Goal: Information Seeking & Learning: Learn about a topic

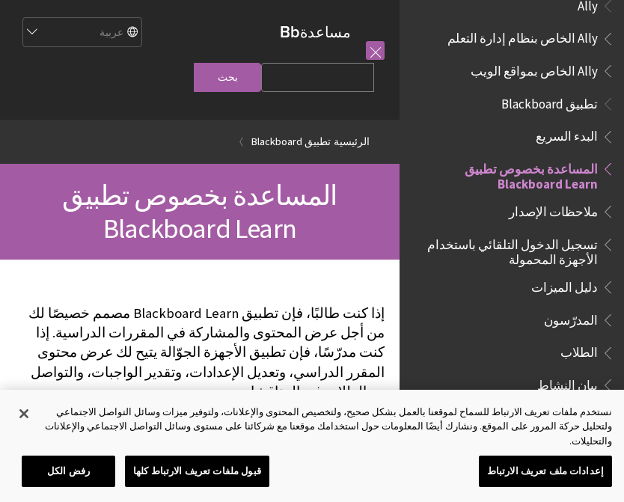
scroll to position [18, 0]
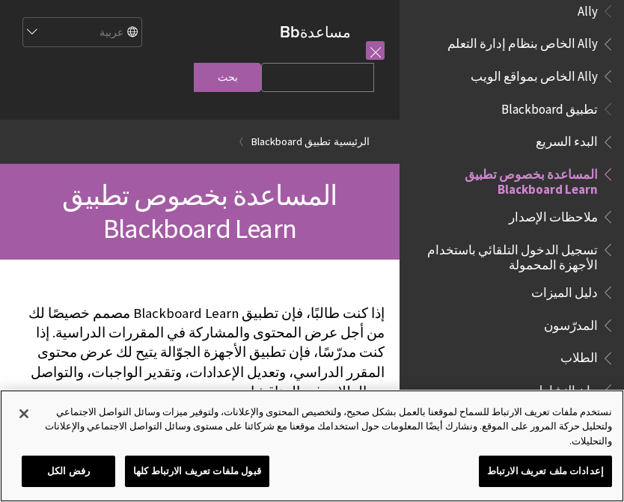
click at [228, 476] on button "قبول ملفات تعريف الارتباط كلها" at bounding box center [197, 471] width 144 height 31
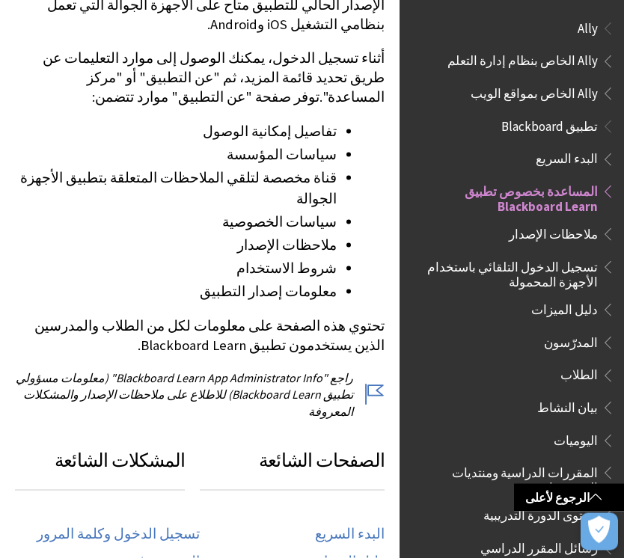
scroll to position [0, 0]
click at [591, 120] on span "تطبيق Blackboard" at bounding box center [549, 125] width 97 height 20
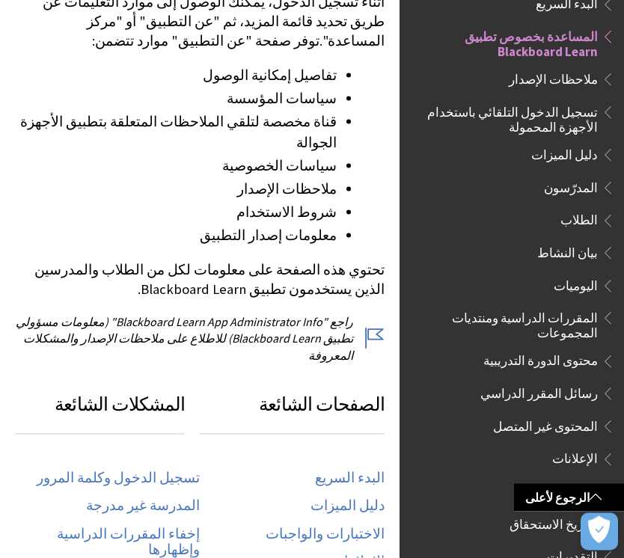
scroll to position [499, 0]
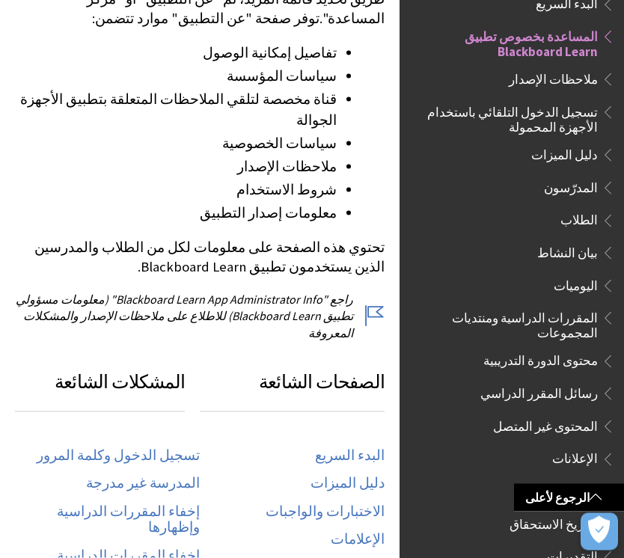
click at [161, 448] on link "تسجيل الدخول وكلمة المرور" at bounding box center [118, 456] width 163 height 17
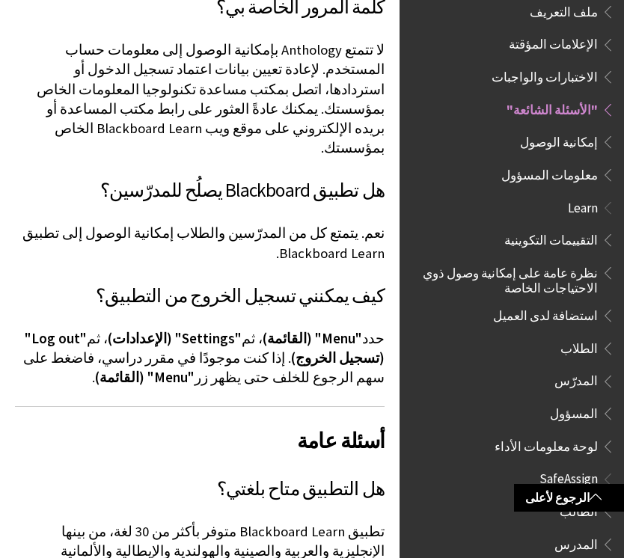
scroll to position [1181, 0]
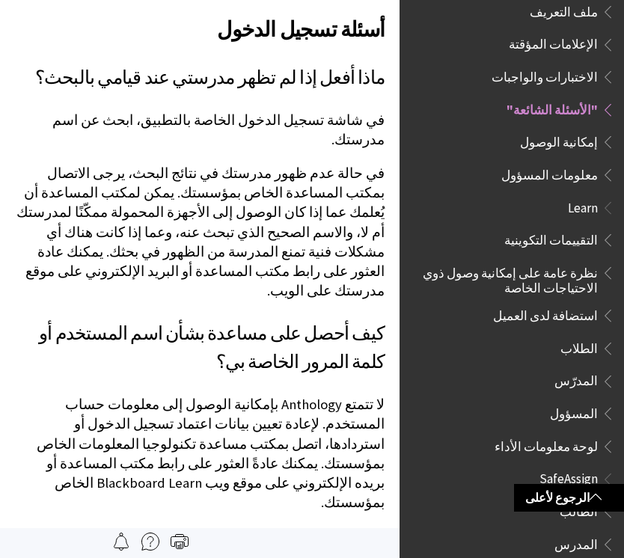
scroll to position [822, 0]
